Goal: Transaction & Acquisition: Purchase product/service

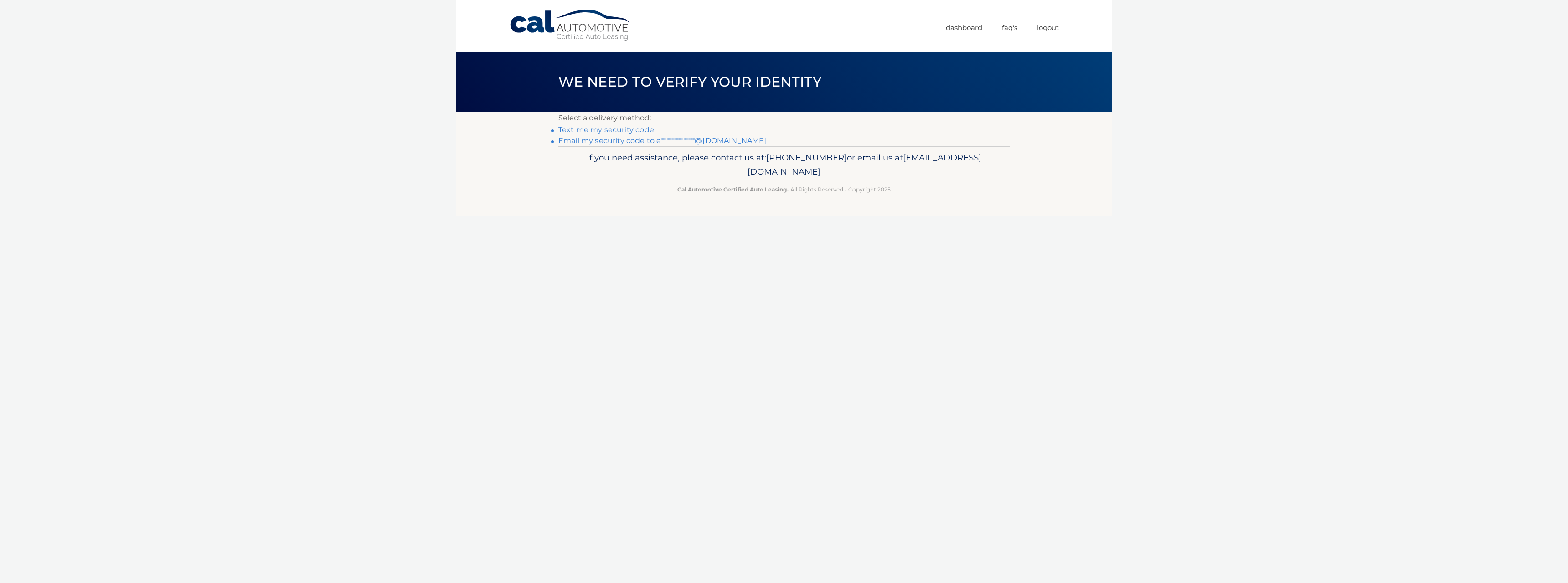
click at [631, 142] on link "**********" at bounding box center [662, 140] width 207 height 9
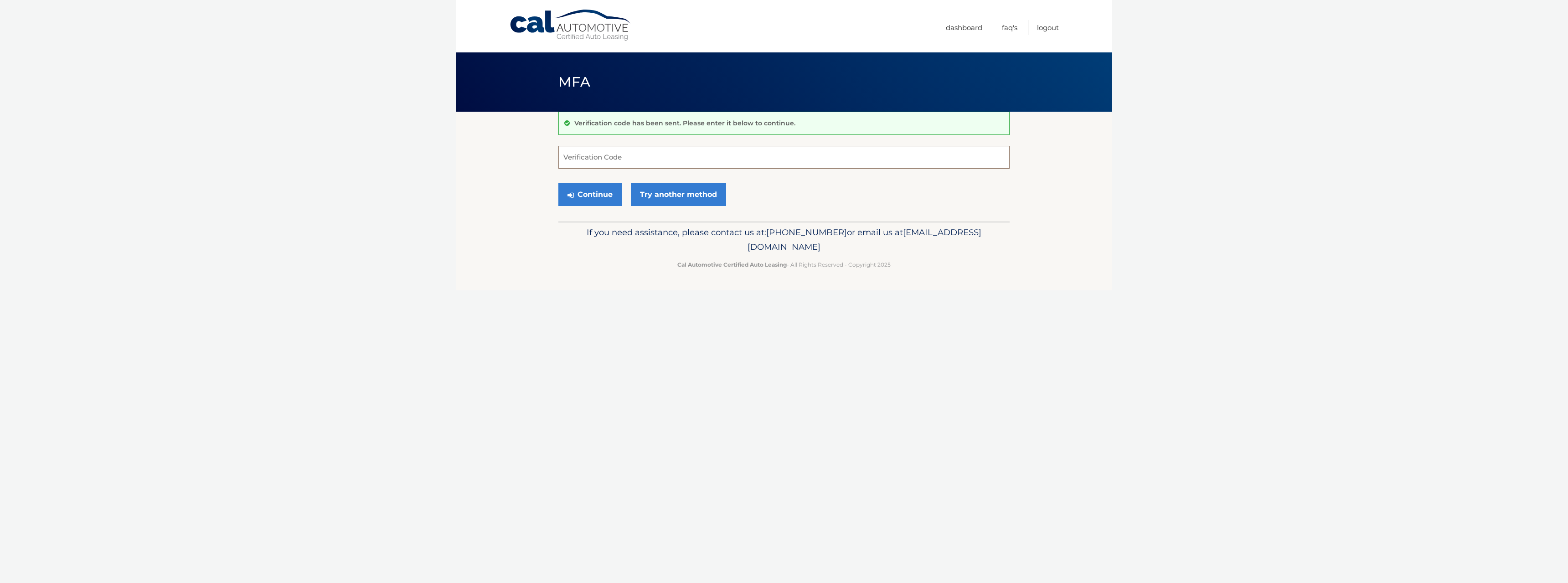
click at [654, 158] on input "Verification Code" at bounding box center [783, 157] width 451 height 23
paste input "855484"
click at [601, 194] on button "Continue" at bounding box center [589, 195] width 63 height 23
click at [624, 160] on input "855484" at bounding box center [783, 157] width 451 height 23
type input "855484"
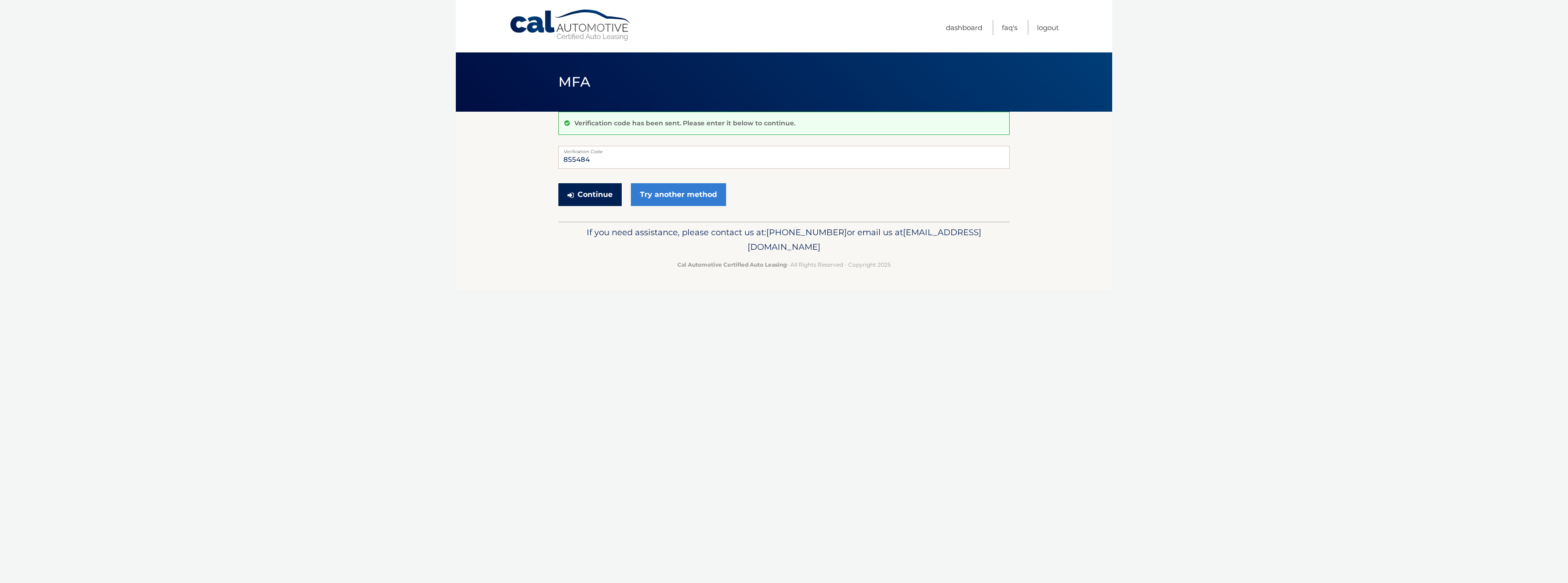
click at [599, 191] on button "Continue" at bounding box center [589, 195] width 63 height 23
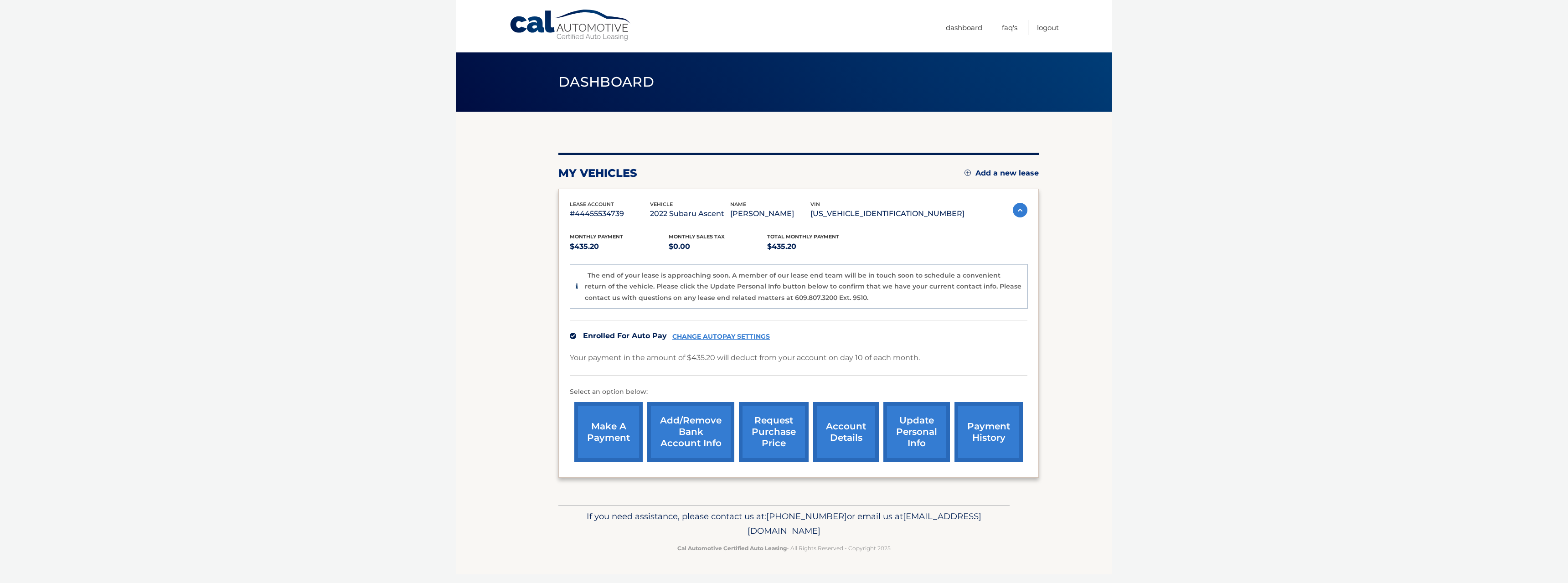
click at [761, 437] on link "request purchase price" at bounding box center [773, 432] width 70 height 59
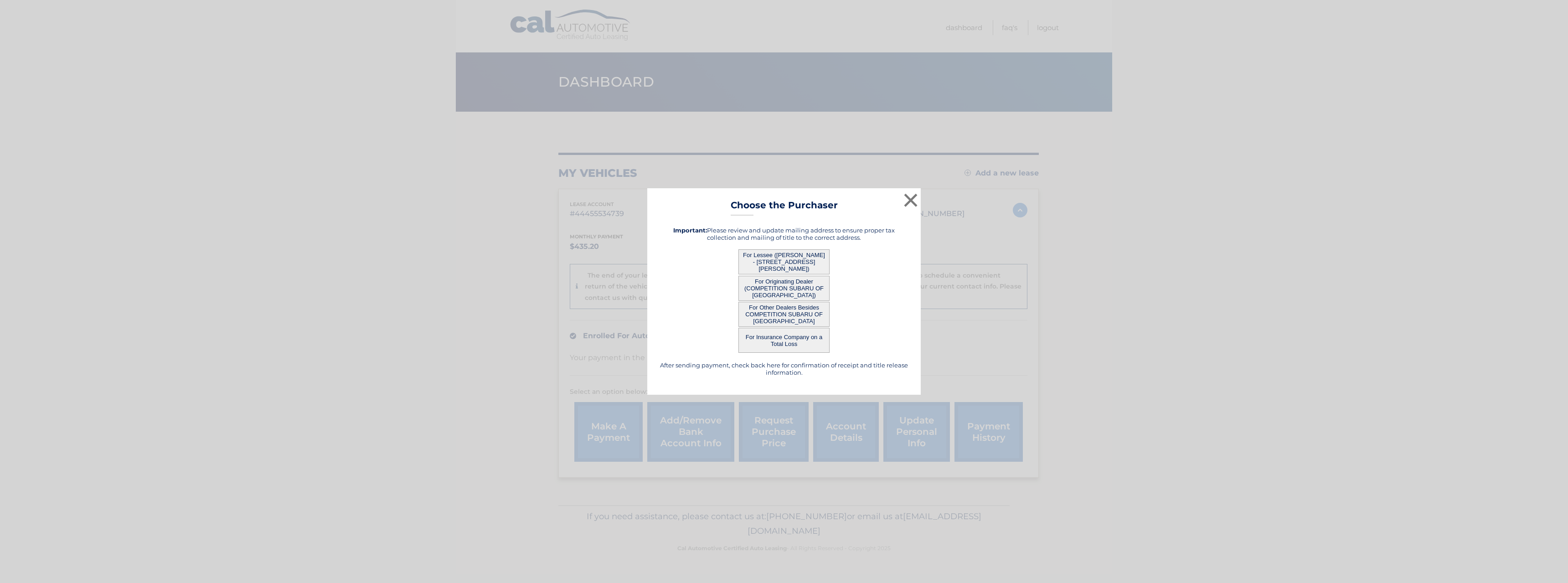
click at [774, 290] on button "For Originating Dealer (COMPETITION SUBARU OF [GEOGRAPHIC_DATA])" at bounding box center [784, 288] width 91 height 25
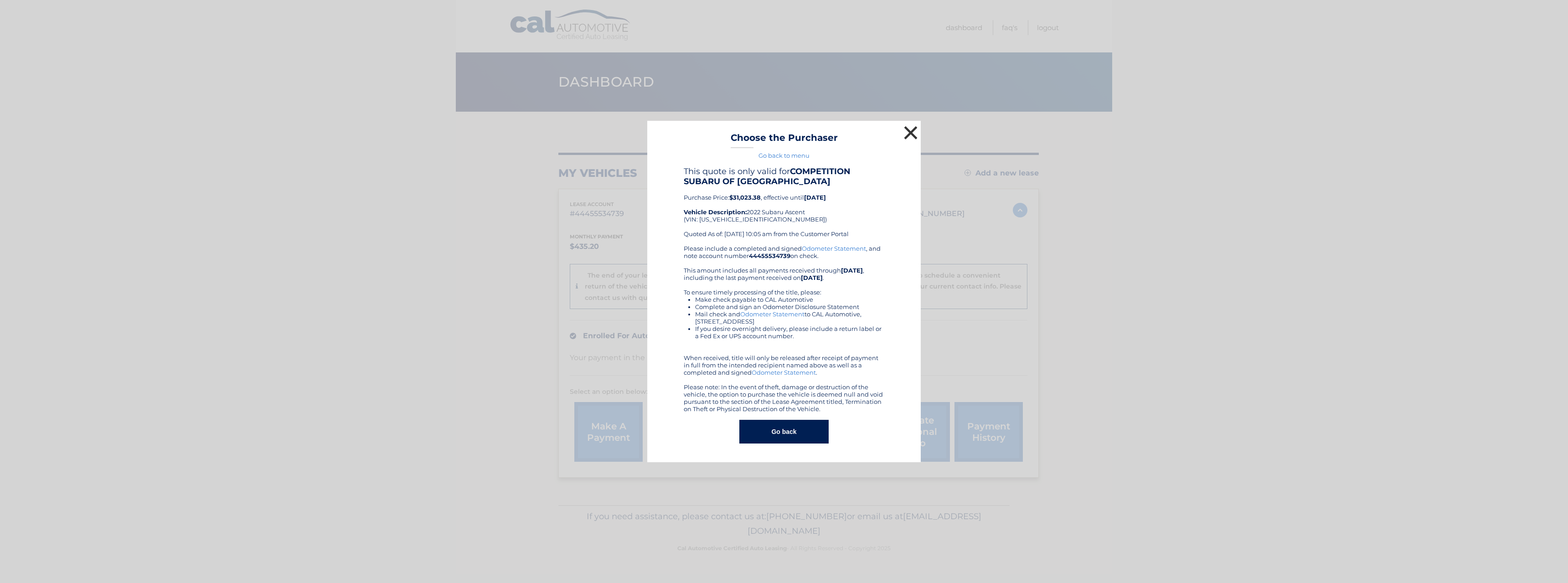
click at [908, 135] on button "×" at bounding box center [910, 132] width 18 height 18
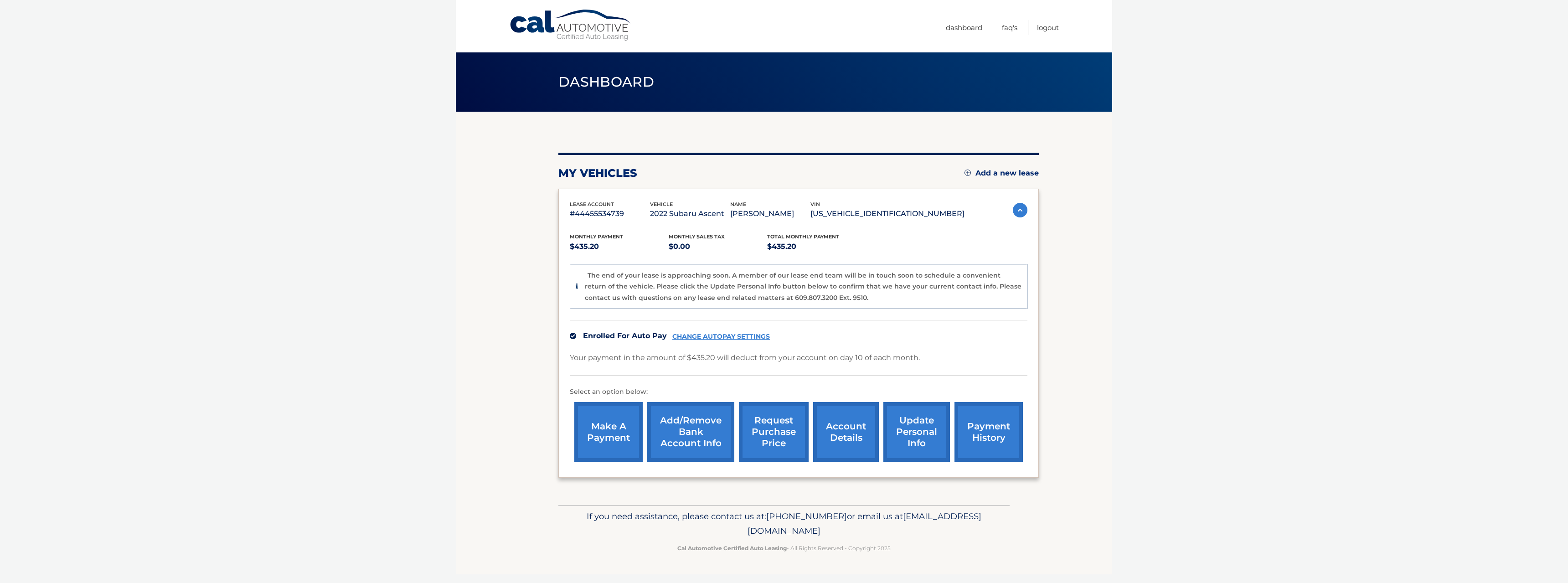
click at [602, 430] on link "make a payment" at bounding box center [608, 432] width 68 height 59
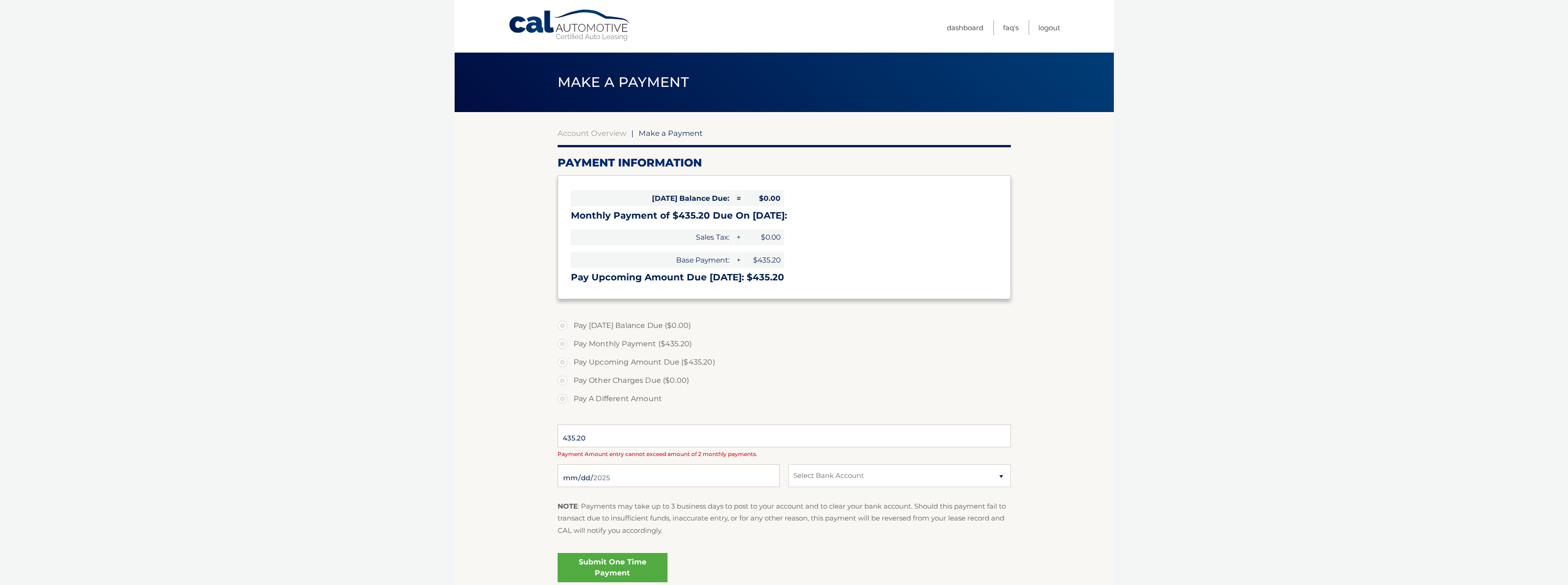
select select "Nzc1NjZlMmYtNTEzNy00NjJlLTliOGEtMzI2NTZlMWM4MDI1"
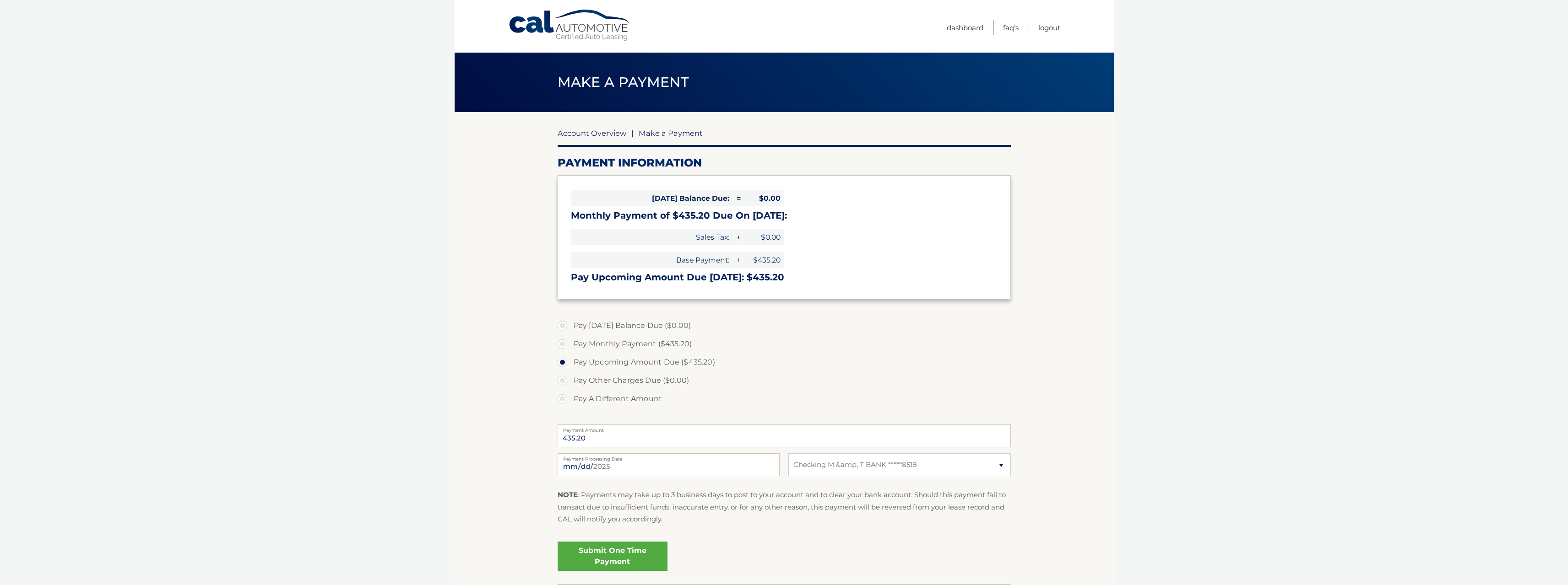
click at [573, 131] on link "Account Overview" at bounding box center [591, 133] width 68 height 9
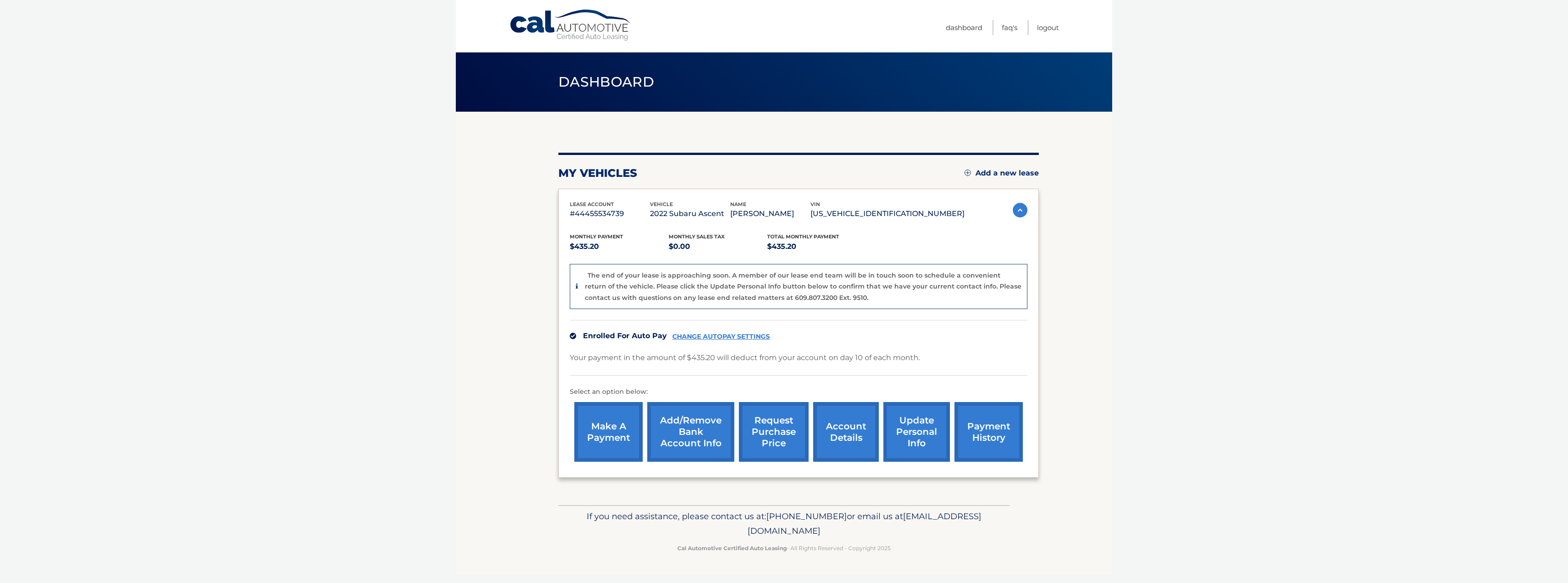
drag, startPoint x: 766, startPoint y: 212, endPoint x: 790, endPoint y: 213, distance: 24.0
click at [790, 213] on p "ELIZA HAMMES" at bounding box center [770, 213] width 80 height 13
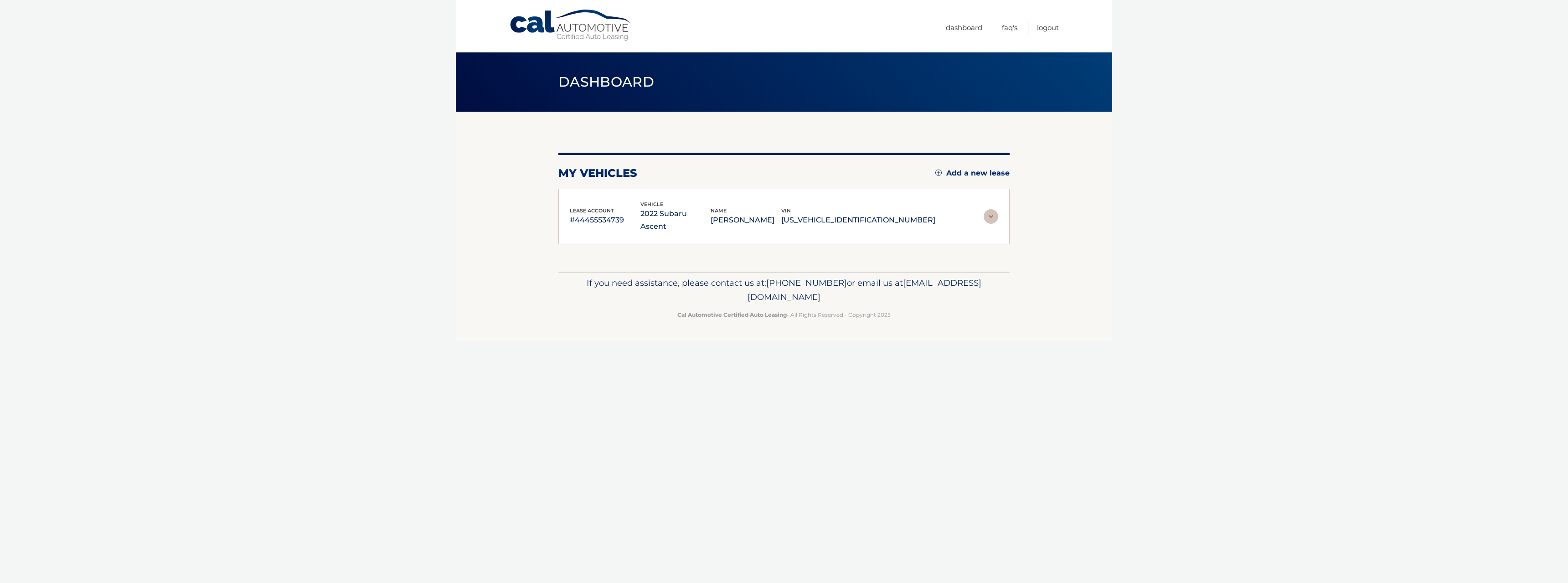
click at [988, 213] on img at bounding box center [990, 216] width 15 height 15
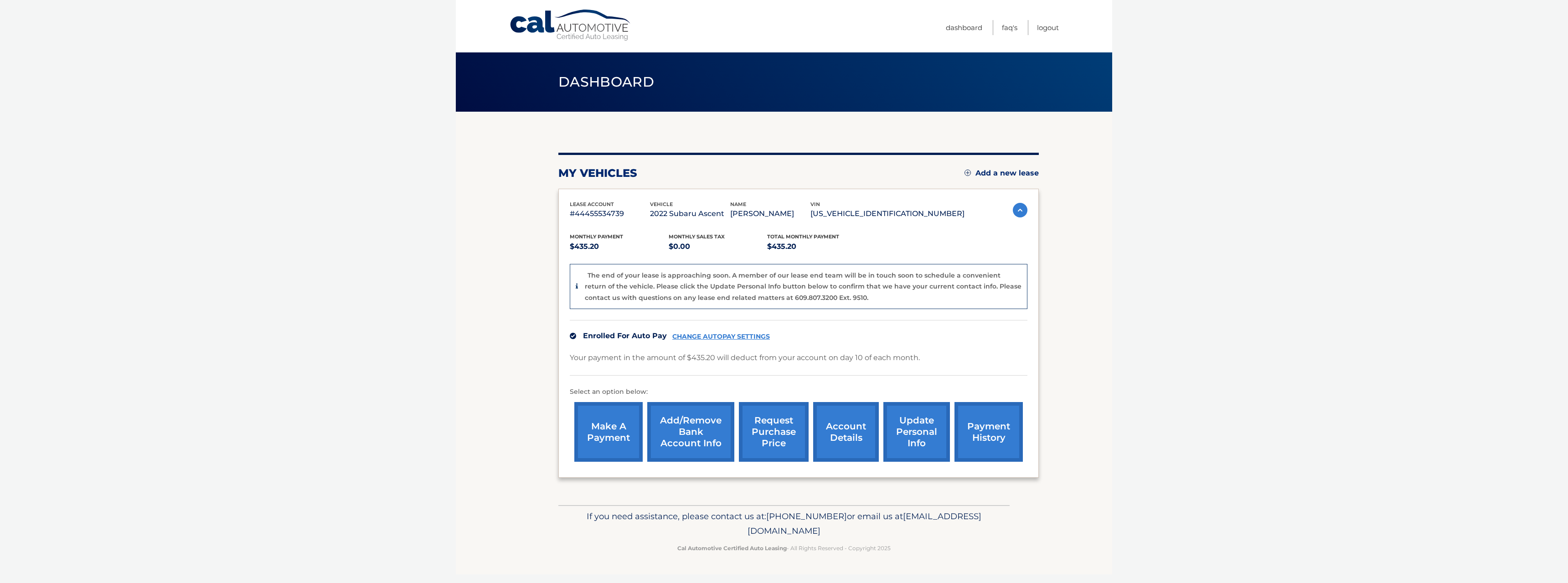
click at [811, 213] on p "ELIZA HAMMES" at bounding box center [770, 213] width 80 height 13
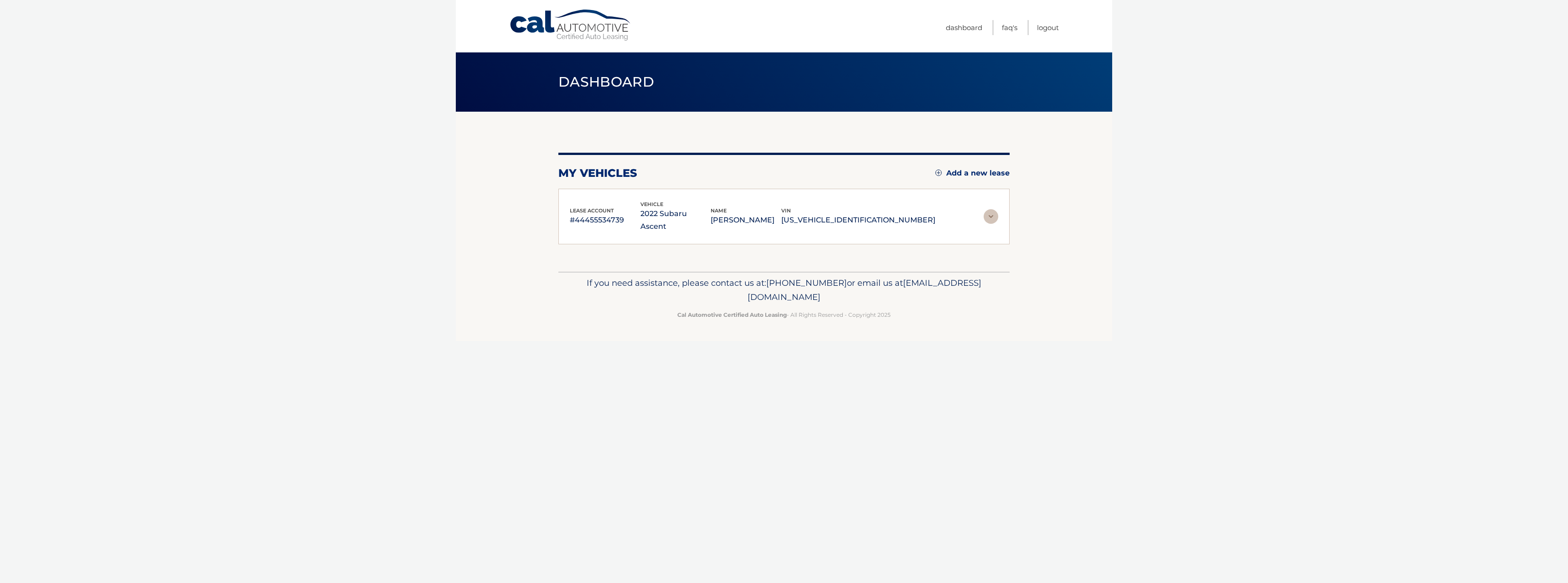
click at [984, 213] on img at bounding box center [990, 216] width 15 height 15
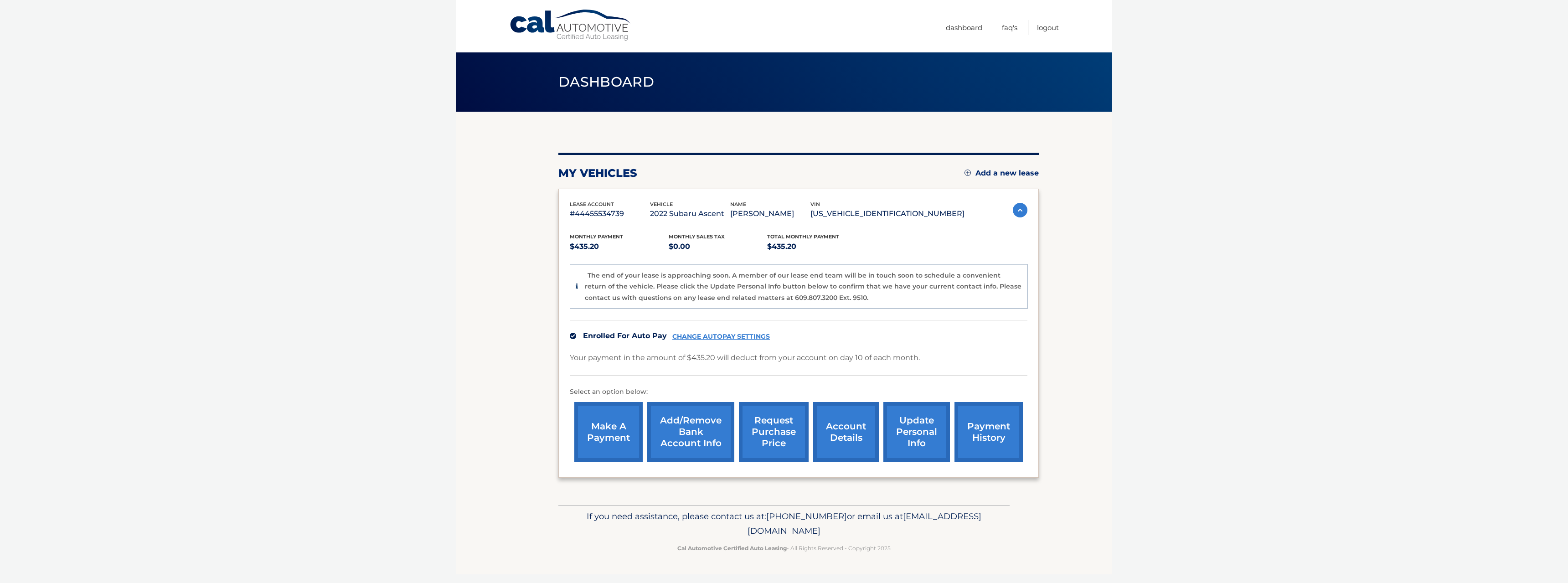
click at [618, 428] on link "make a payment" at bounding box center [608, 432] width 68 height 59
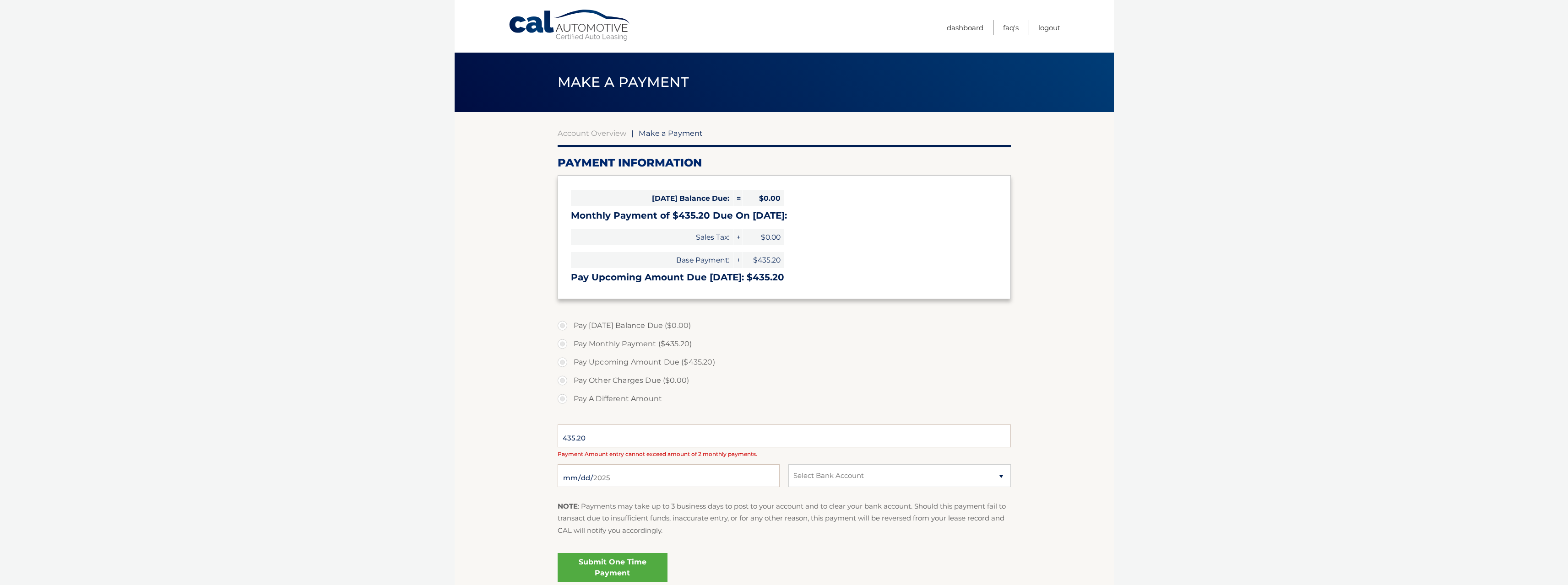
select select "Nzc1NjZlMmYtNTEzNy00NjJlLTliOGEtMzI2NTZlMWM4MDI1"
click at [816, 439] on input "435.20" at bounding box center [784, 435] width 453 height 23
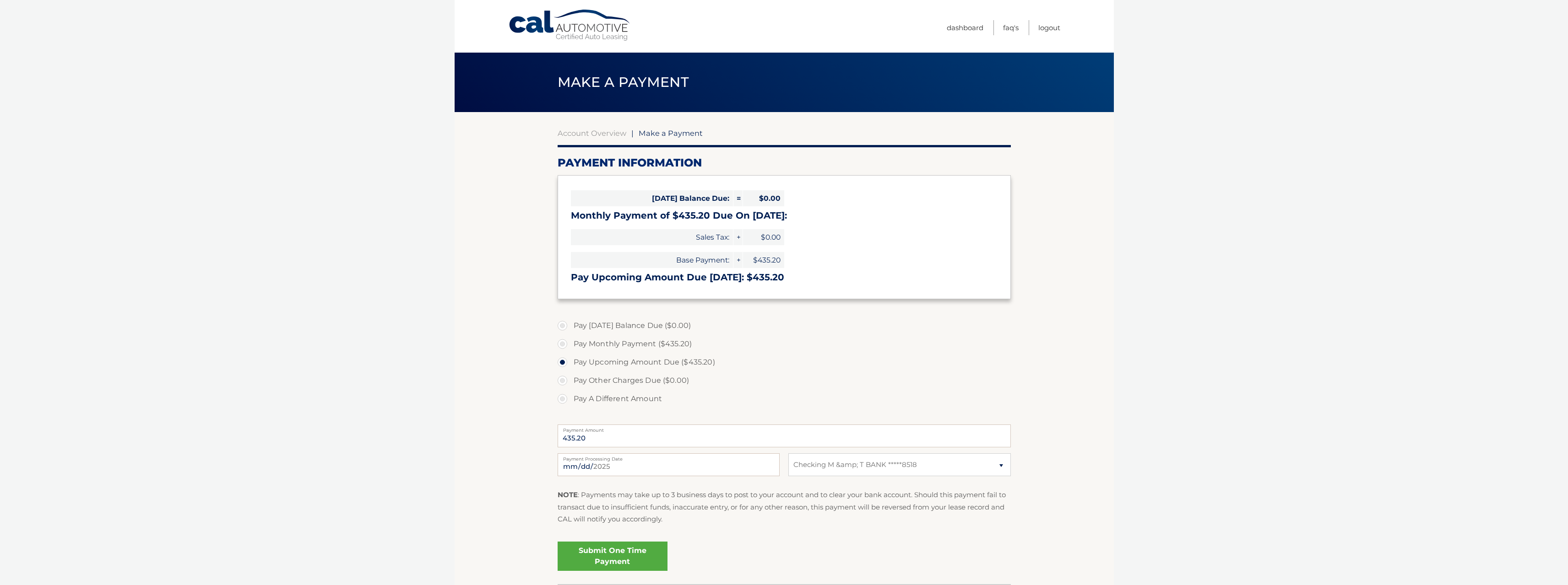
click at [566, 382] on label "Pay Other Charges Due ($0.00)" at bounding box center [784, 381] width 453 height 18
click at [562, 379] on label "Pay Other Charges Due ($0.00)" at bounding box center [784, 381] width 453 height 18
click at [561, 395] on label "Pay A Different Amount" at bounding box center [784, 399] width 453 height 18
click at [561, 395] on input "Pay A Different Amount" at bounding box center [565, 397] width 9 height 15
radio input "true"
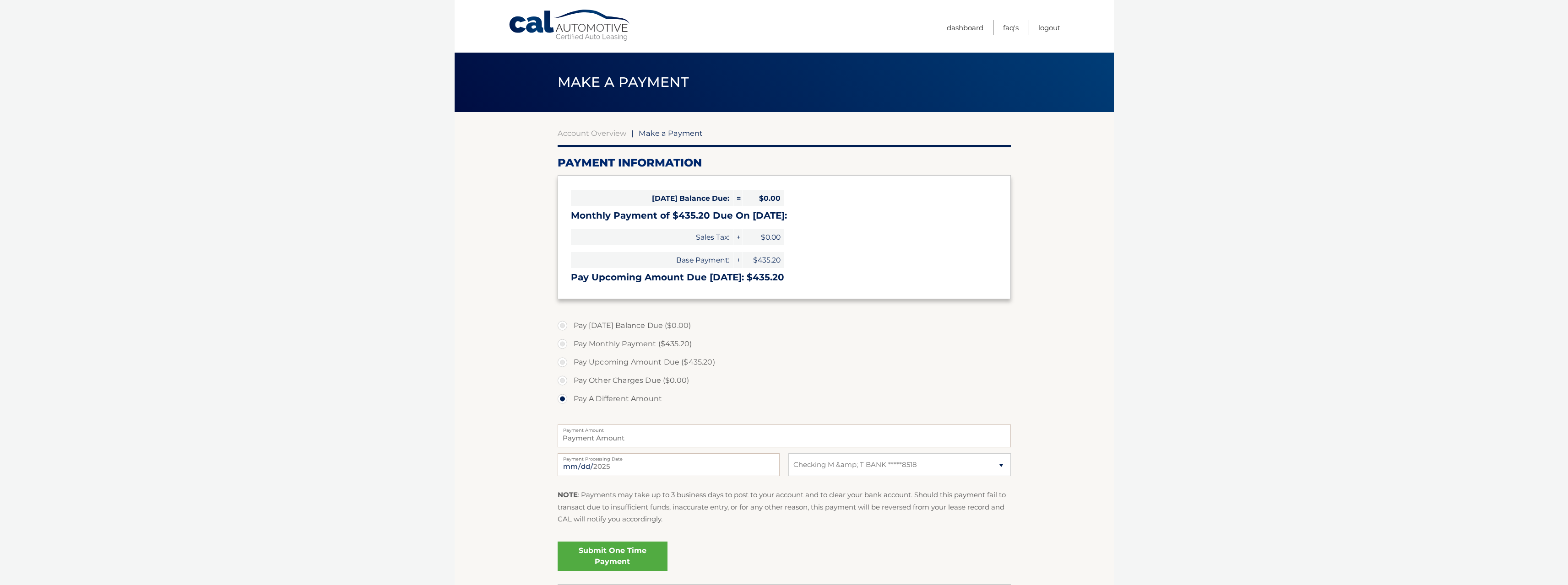
click at [564, 357] on label "Pay Upcoming Amount Due ($435.20)" at bounding box center [784, 362] width 453 height 18
click at [564, 357] on input "Pay Upcoming Amount Due ($435.20)" at bounding box center [565, 360] width 9 height 15
radio input "true"
type input "435.20"
drag, startPoint x: 614, startPoint y: 438, endPoint x: 542, endPoint y: 435, distance: 72.1
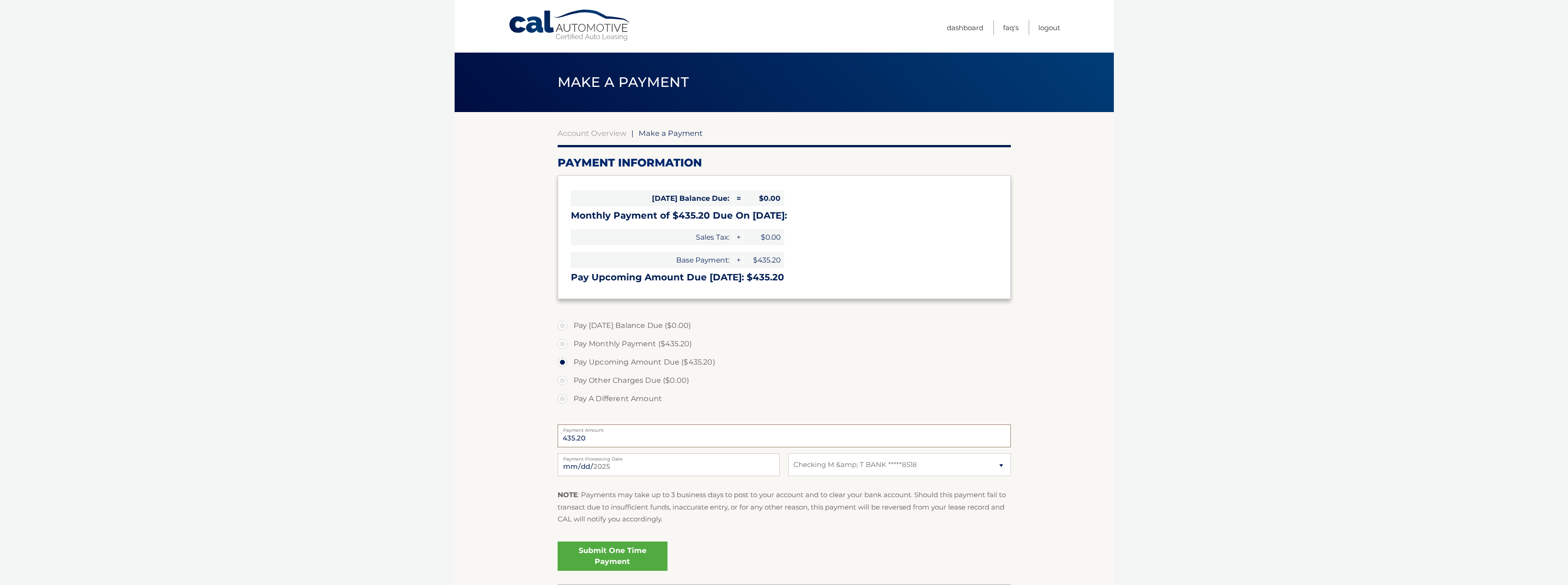
click at [513, 437] on section "Account Overview | Make a Payment Payment Information Today's Balance Due: = $0…" at bounding box center [784, 348] width 660 height 472
click at [588, 135] on link "Account Overview" at bounding box center [591, 133] width 68 height 9
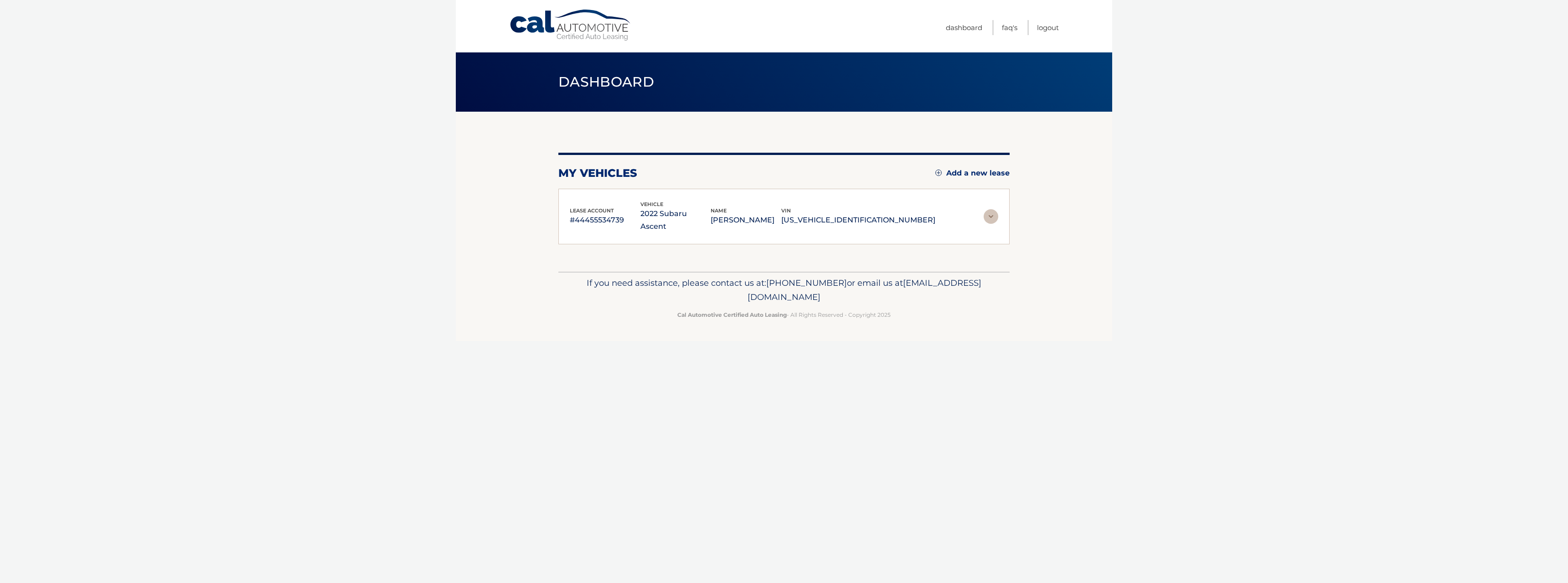
click at [999, 213] on div "lease account #44455534739 vehicle 2022 Subaru Ascent name [PERSON_NAME] vin [U…" at bounding box center [783, 216] width 451 height 56
click at [995, 211] on div "lease account #44455534739 vehicle 2022 Subaru Ascent name [PERSON_NAME] vin [U…" at bounding box center [784, 217] width 429 height 34
click at [1010, 209] on section "my vehicles Add a new lease lease account #44455534739 vehicle 2022 Subaru Asce…" at bounding box center [784, 192] width 657 height 160
click at [995, 209] on img at bounding box center [990, 216] width 15 height 15
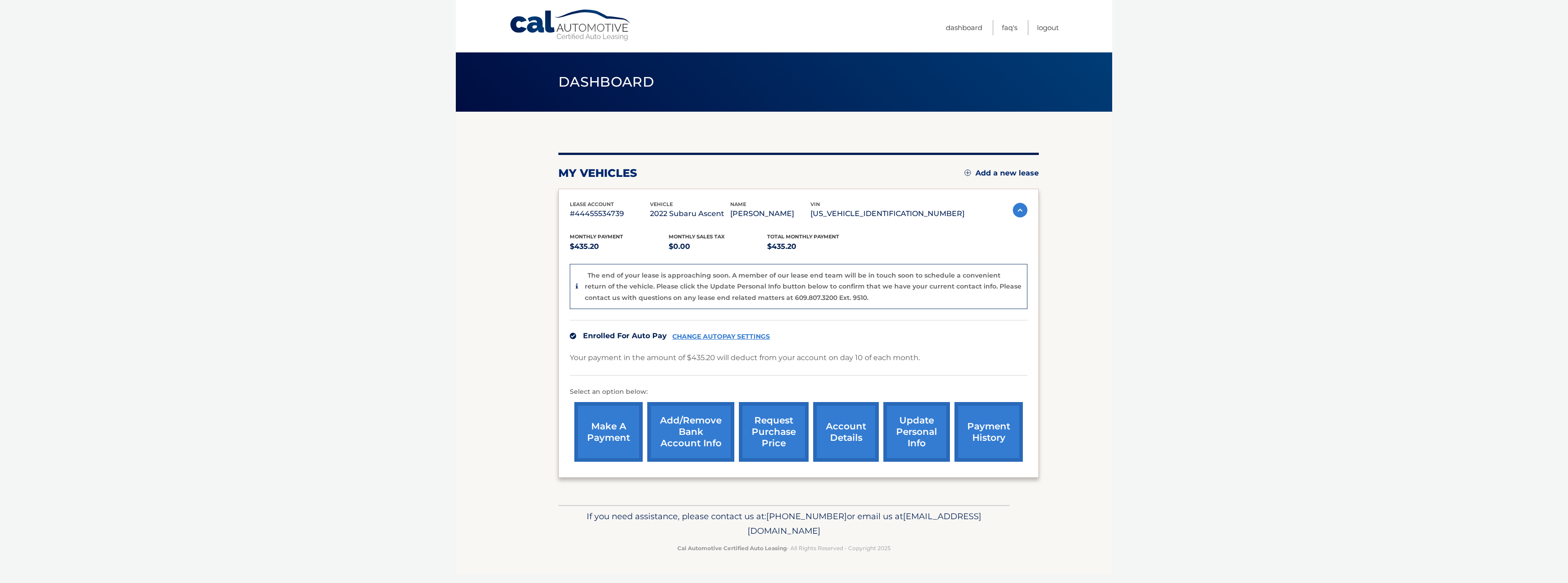
click at [1370, 358] on body "Cal Automotive Menu Dashboard FAQ's Logout" at bounding box center [784, 292] width 1568 height 583
drag, startPoint x: 631, startPoint y: 212, endPoint x: 566, endPoint y: 213, distance: 65.0
click at [566, 213] on div "lease account #44455534739 vehicle 2022 Subaru Ascent name [PERSON_NAME] vin [U…" at bounding box center [798, 333] width 481 height 290
click at [611, 215] on p "#44455534739" at bounding box center [609, 213] width 80 height 13
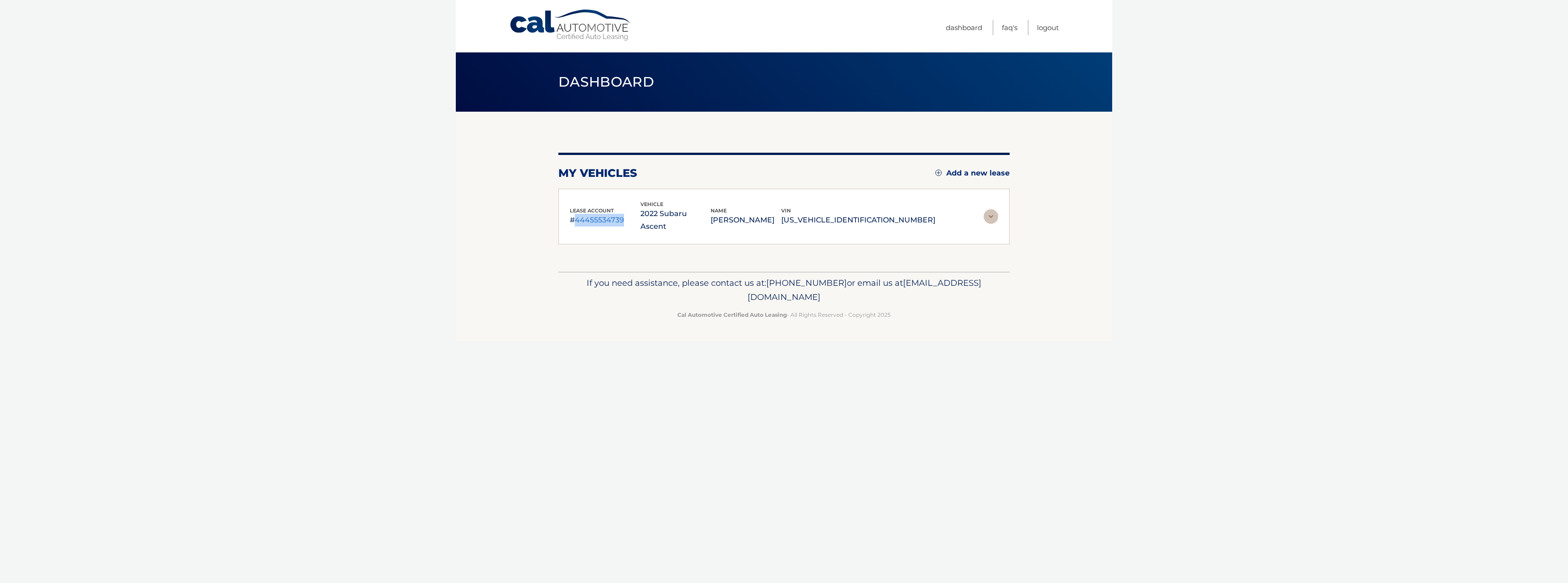
drag, startPoint x: 577, startPoint y: 213, endPoint x: 630, endPoint y: 216, distance: 53.1
click at [630, 216] on p "#44455534739" at bounding box center [605, 219] width 71 height 13
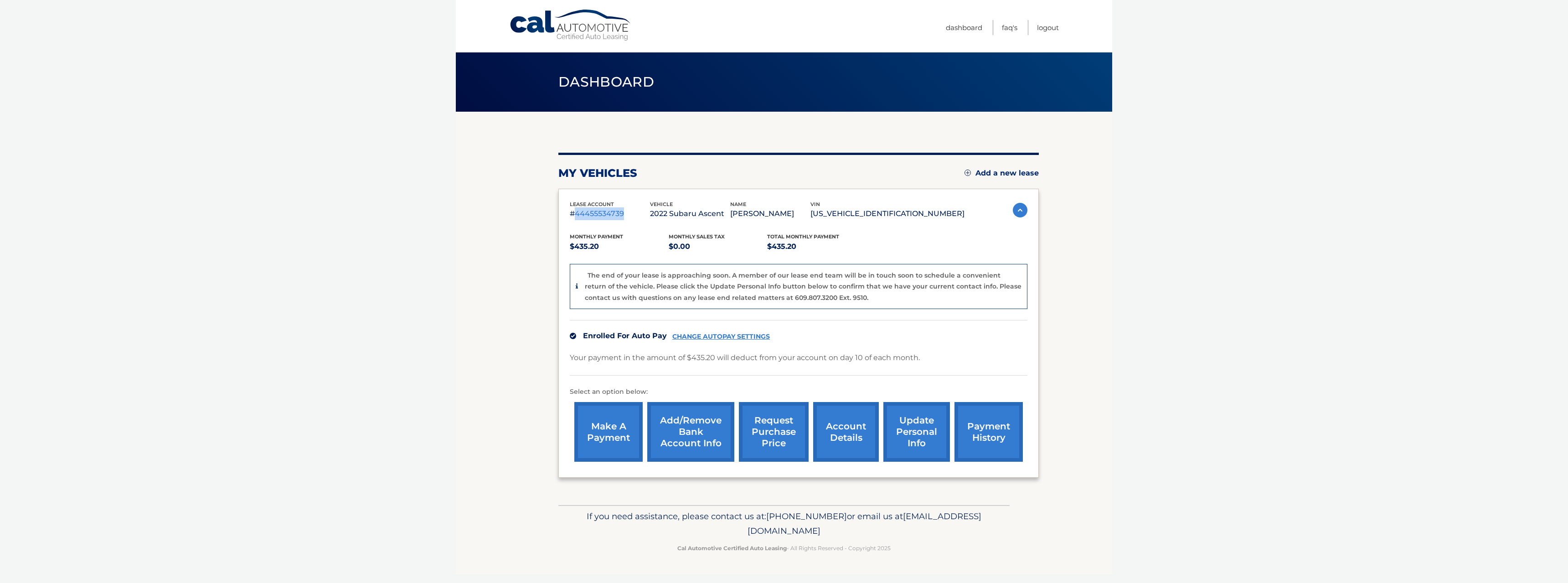
drag, startPoint x: 763, startPoint y: 211, endPoint x: 822, endPoint y: 218, distance: 59.4
click at [822, 218] on div "lease account #44455534739 vehicle 2022 Subaru Ascent name [PERSON_NAME] vin [U…" at bounding box center [767, 210] width 395 height 21
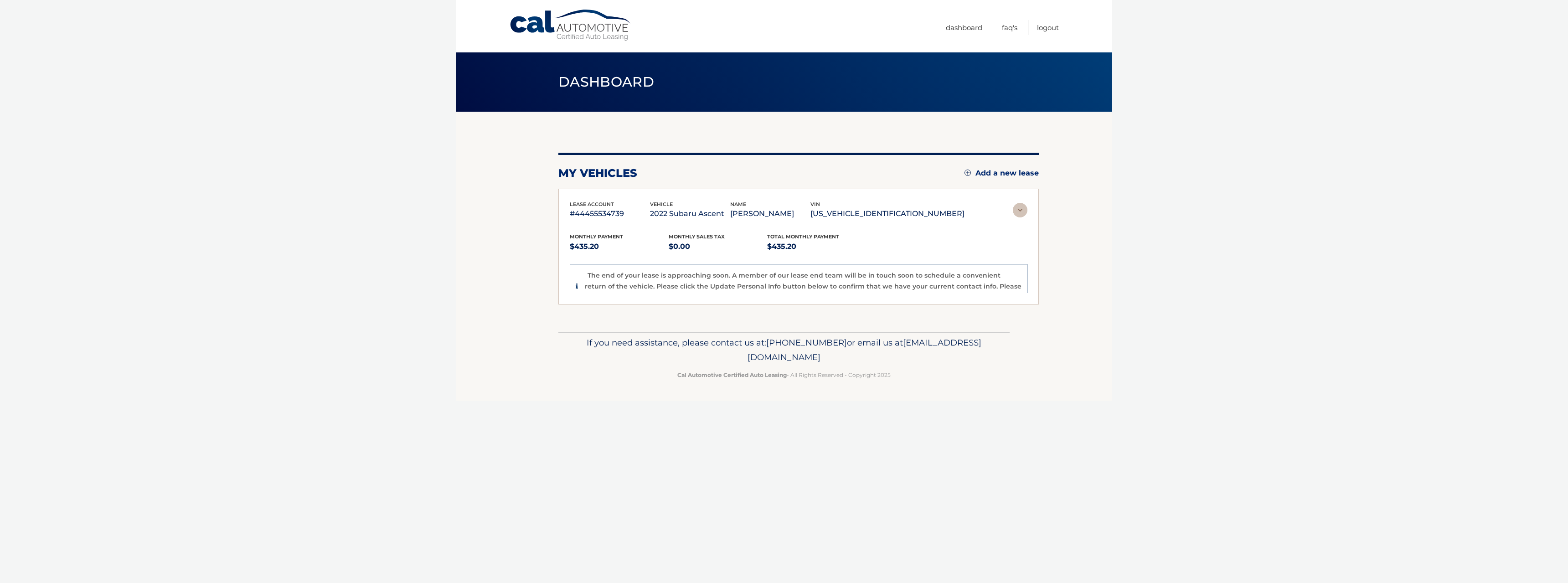
click at [811, 218] on p "[PERSON_NAME]" at bounding box center [770, 213] width 80 height 13
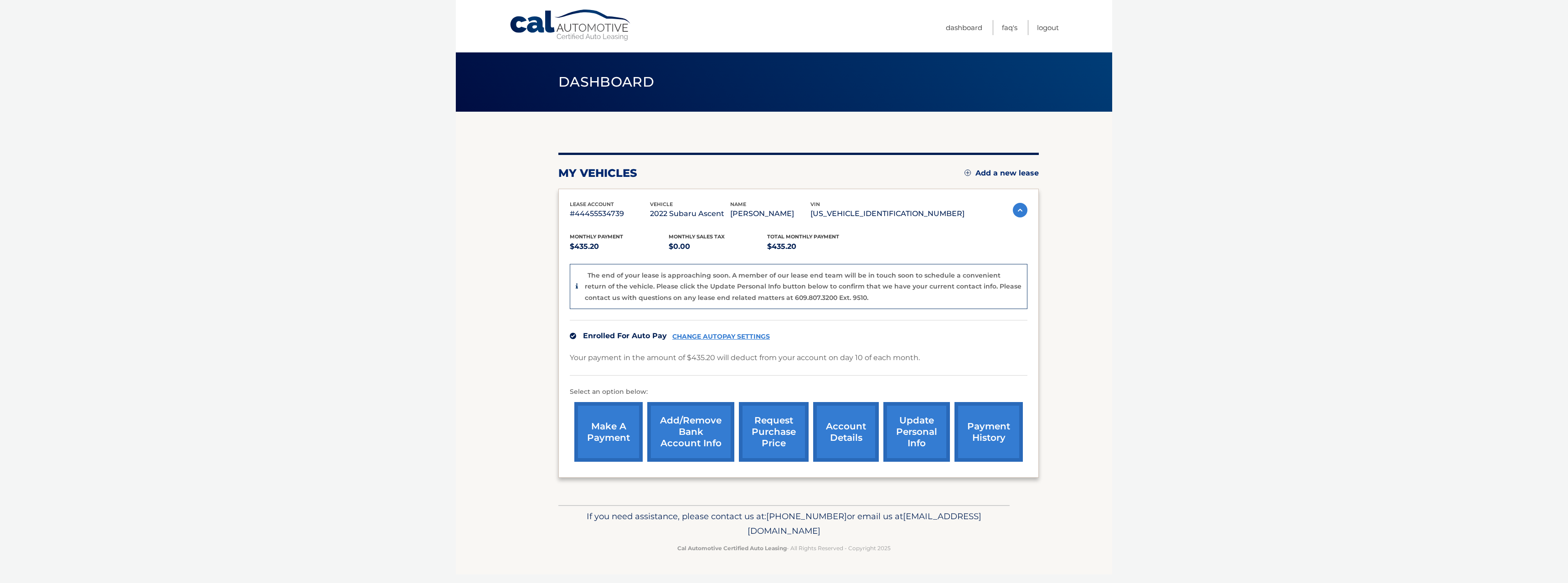
drag, startPoint x: 821, startPoint y: 212, endPoint x: 760, endPoint y: 213, distance: 61.0
click at [760, 213] on div "lease account #44455534739 vehicle 2022 Subaru Ascent name [PERSON_NAME] vin [U…" at bounding box center [767, 210] width 395 height 21
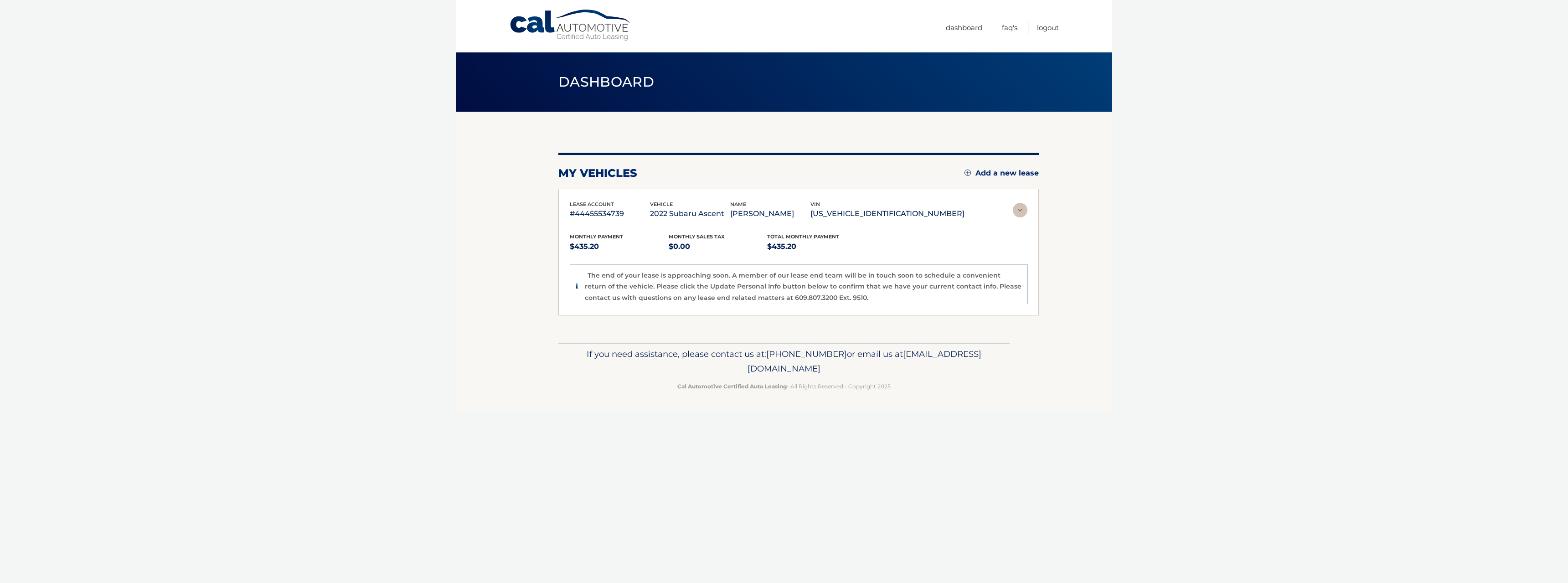
click at [810, 217] on p "[PERSON_NAME]" at bounding box center [770, 213] width 80 height 13
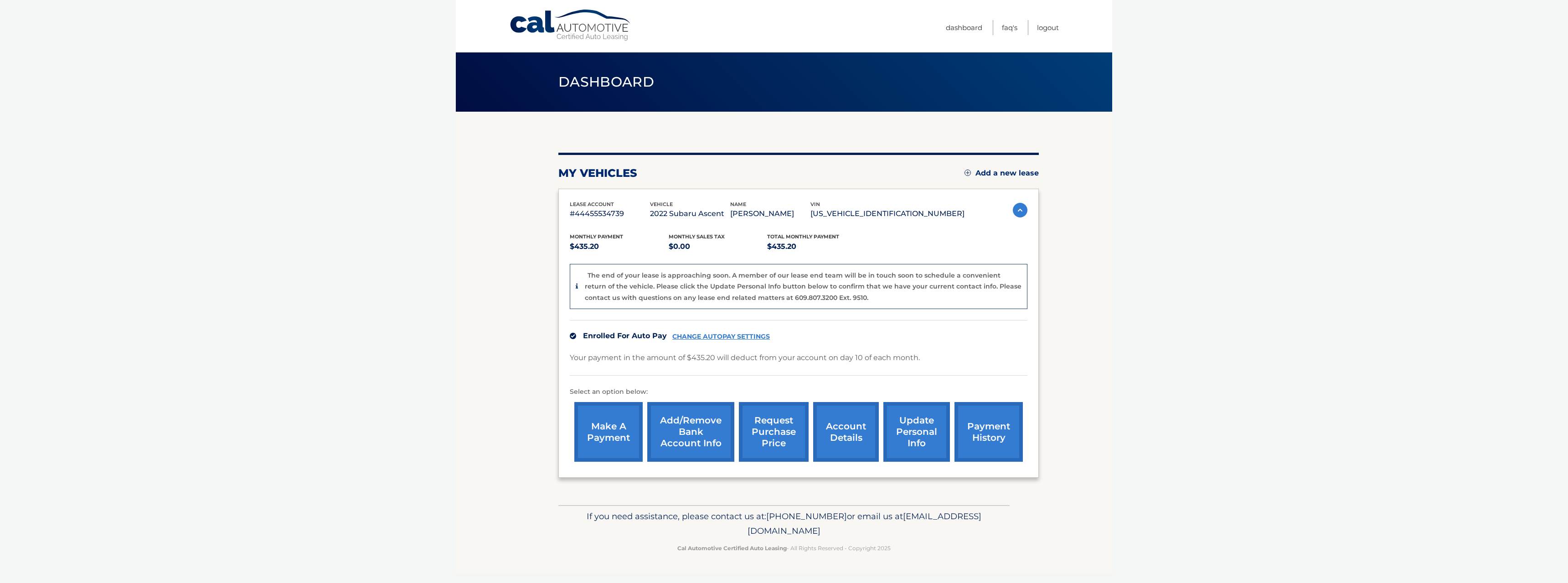
drag, startPoint x: 812, startPoint y: 214, endPoint x: 766, endPoint y: 214, distance: 46.0
click at [766, 214] on p "[PERSON_NAME]" at bounding box center [770, 213] width 80 height 13
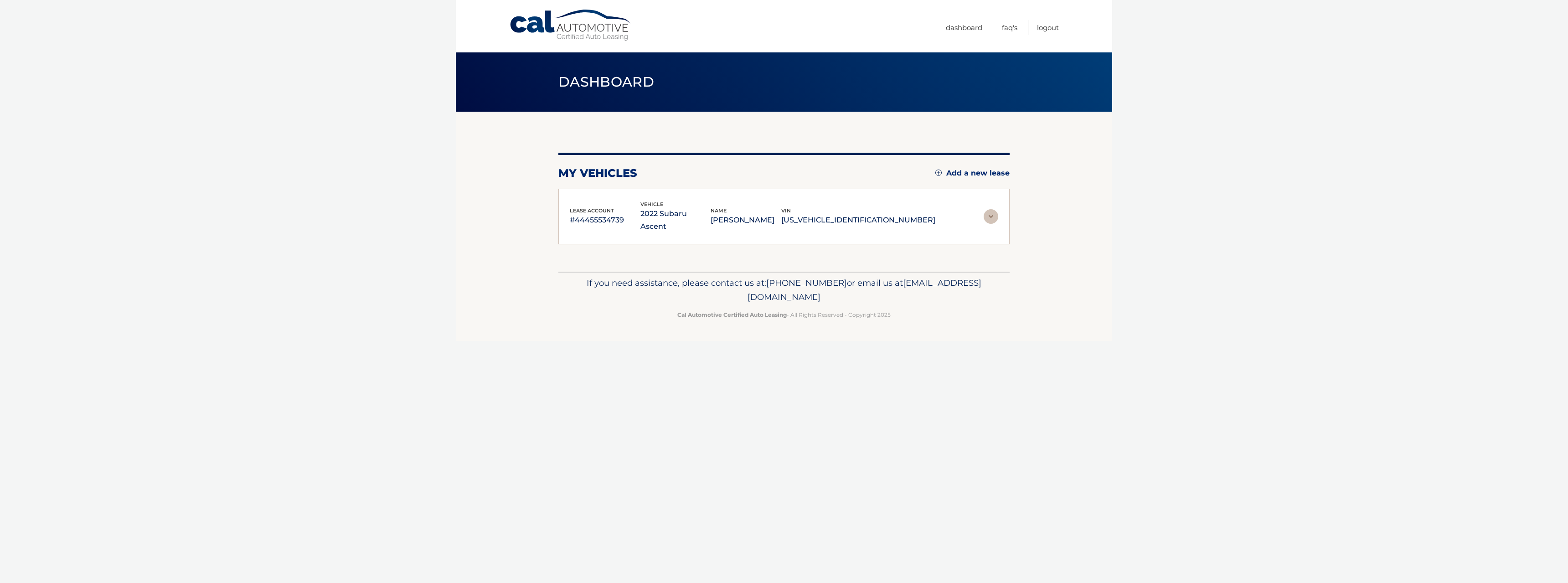
drag, startPoint x: 738, startPoint y: 216, endPoint x: 666, endPoint y: 219, distance: 72.1
click at [666, 219] on p "2022 Subaru Ascent" at bounding box center [676, 220] width 71 height 26
